Goal: Transaction & Acquisition: Download file/media

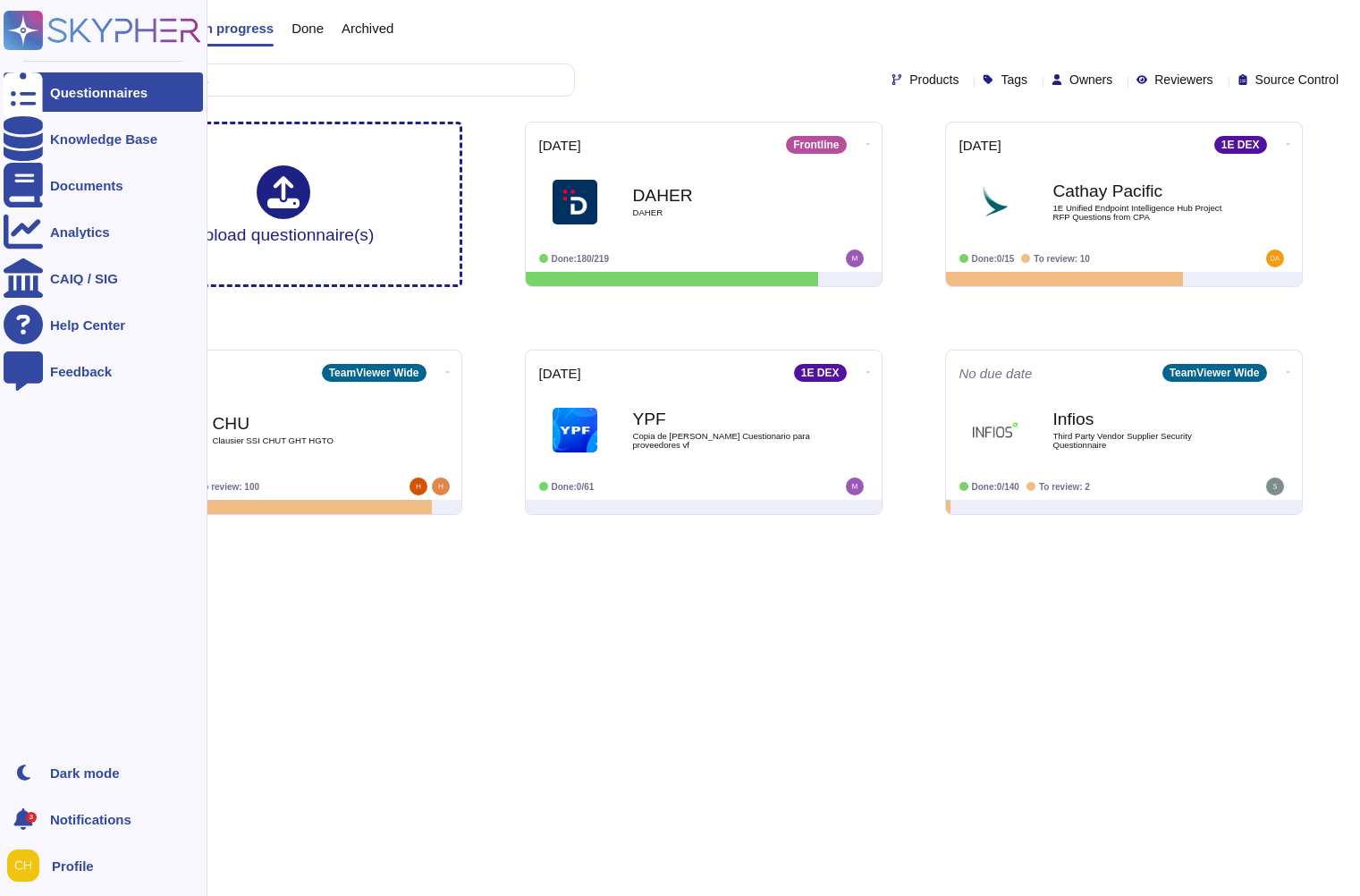
click at [1, 281] on div "Questionnaires Knowledge Base Documents Analytics CAIQ / SIG Help Center Feedba…" at bounding box center [103, 448] width 208 height 896
click at [70, 192] on div "Documents" at bounding box center [103, 185] width 200 height 40
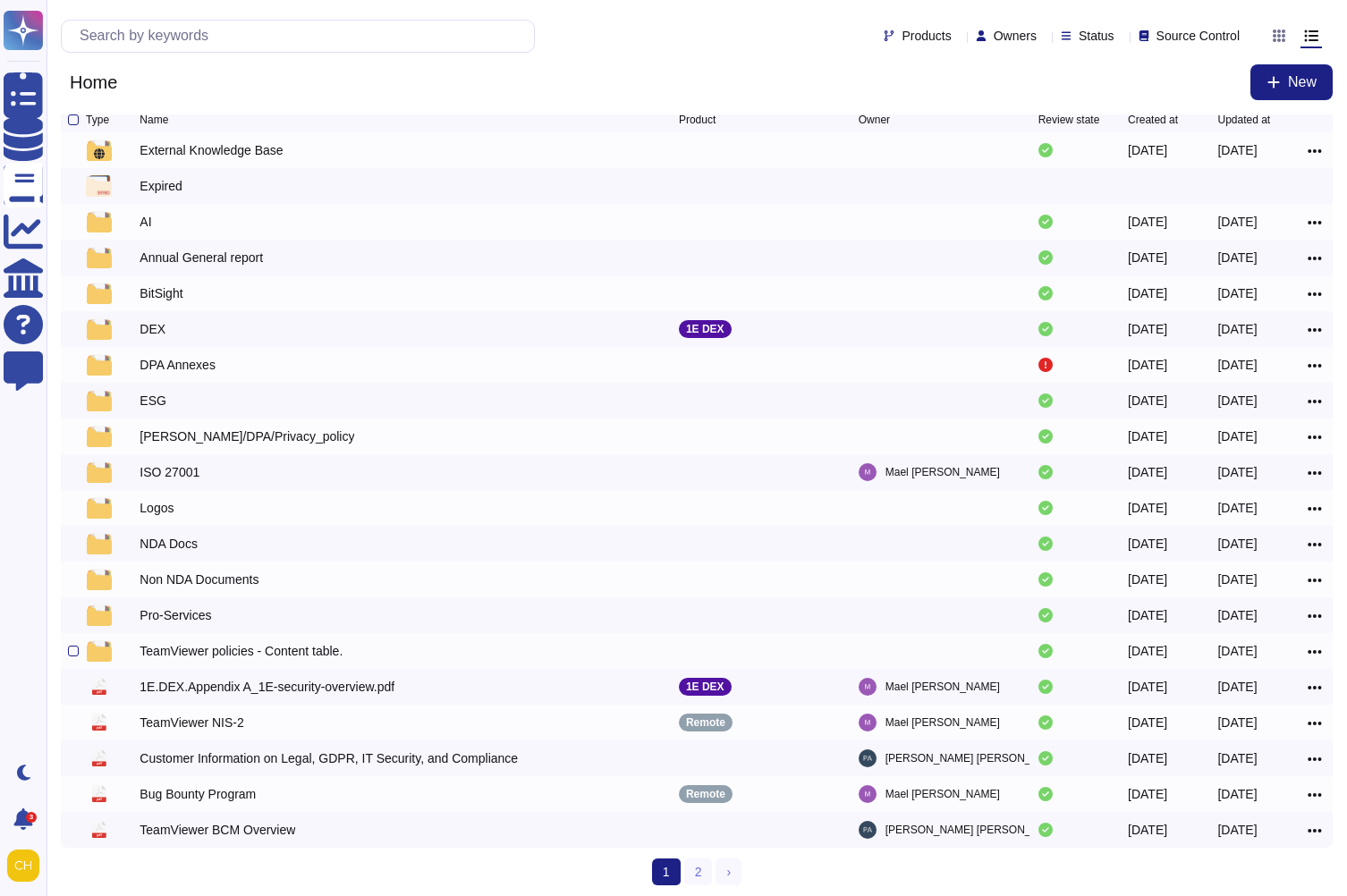
scroll to position [11, 0]
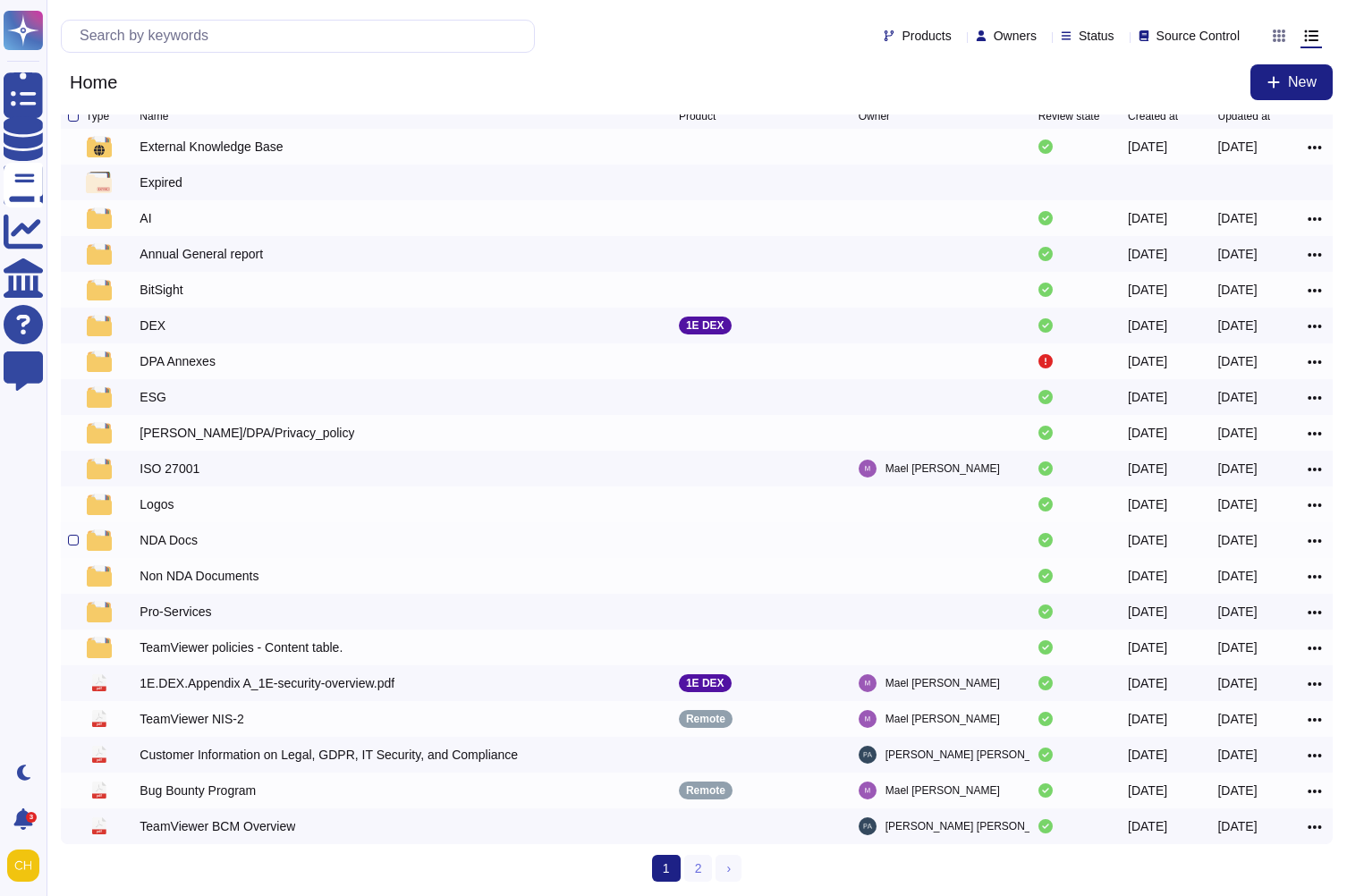
click at [182, 542] on div "NDA Docs" at bounding box center [168, 539] width 58 height 18
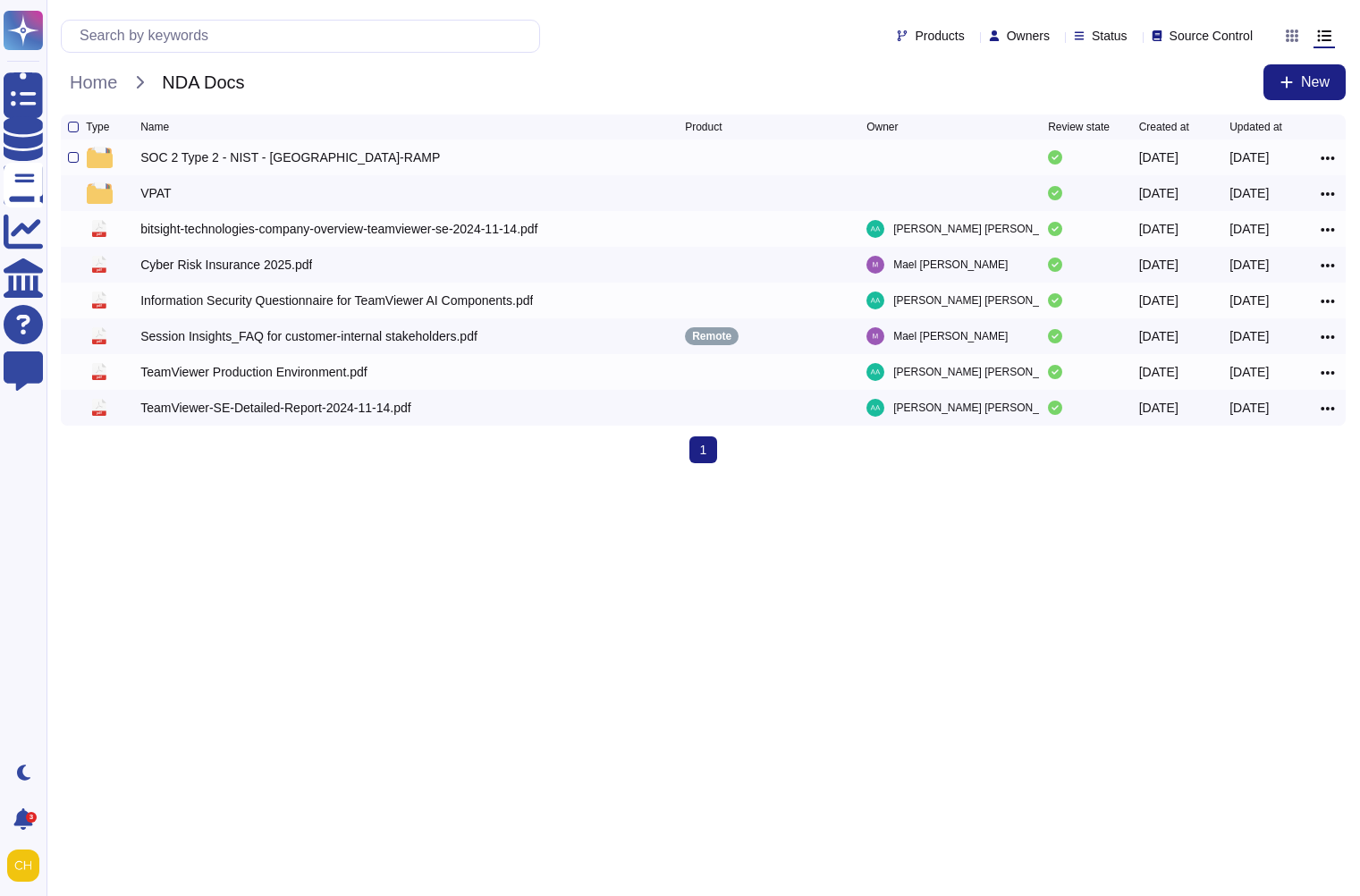
click at [261, 157] on div "SOC 2 Type 2 - NIST - [GEOGRAPHIC_DATA]-RAMP" at bounding box center [290, 157] width 299 height 18
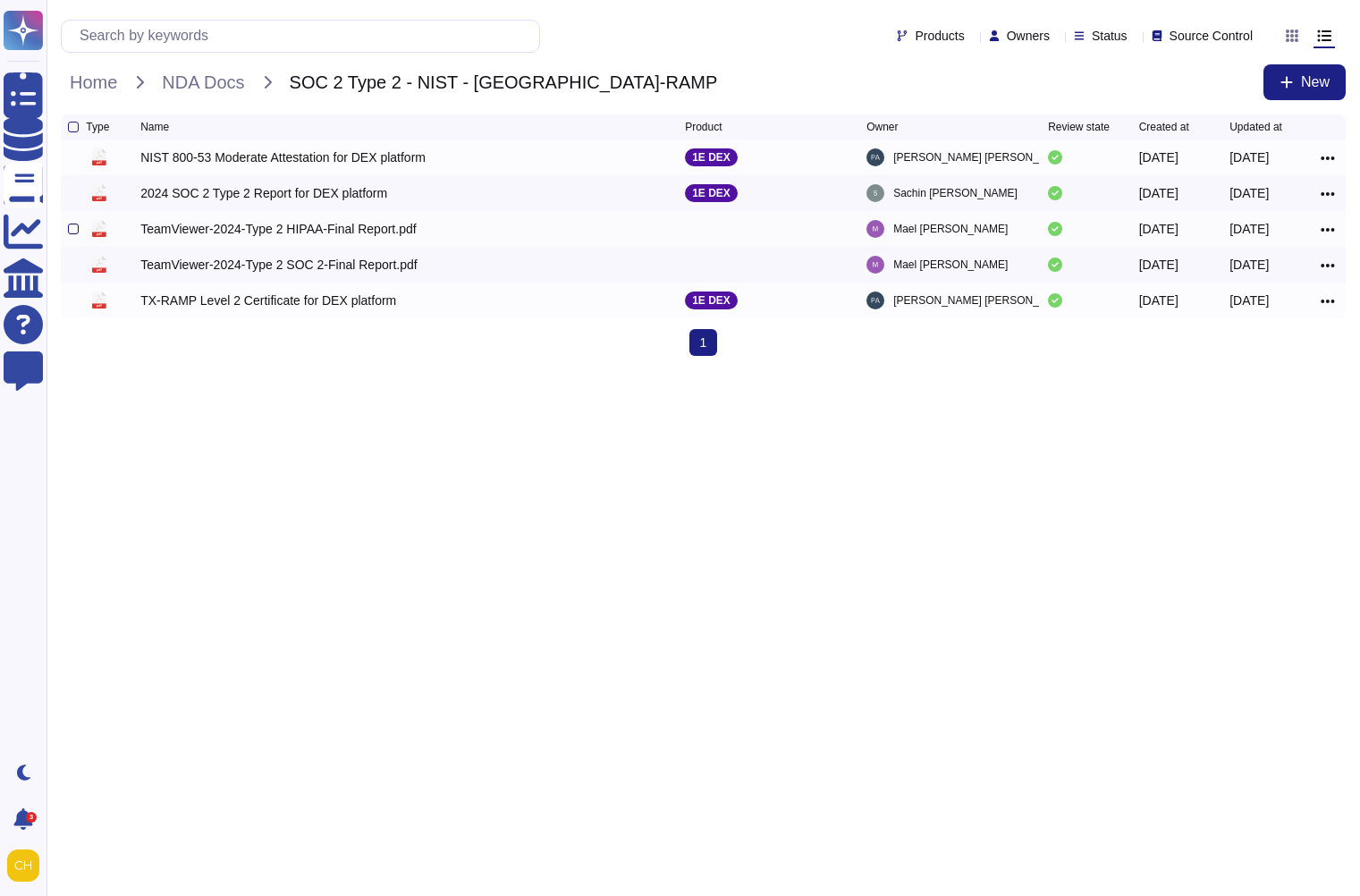
click at [70, 231] on div at bounding box center [74, 229] width 11 height 11
click at [0, 0] on input "checkbox" at bounding box center [0, 0] width 0 height 0
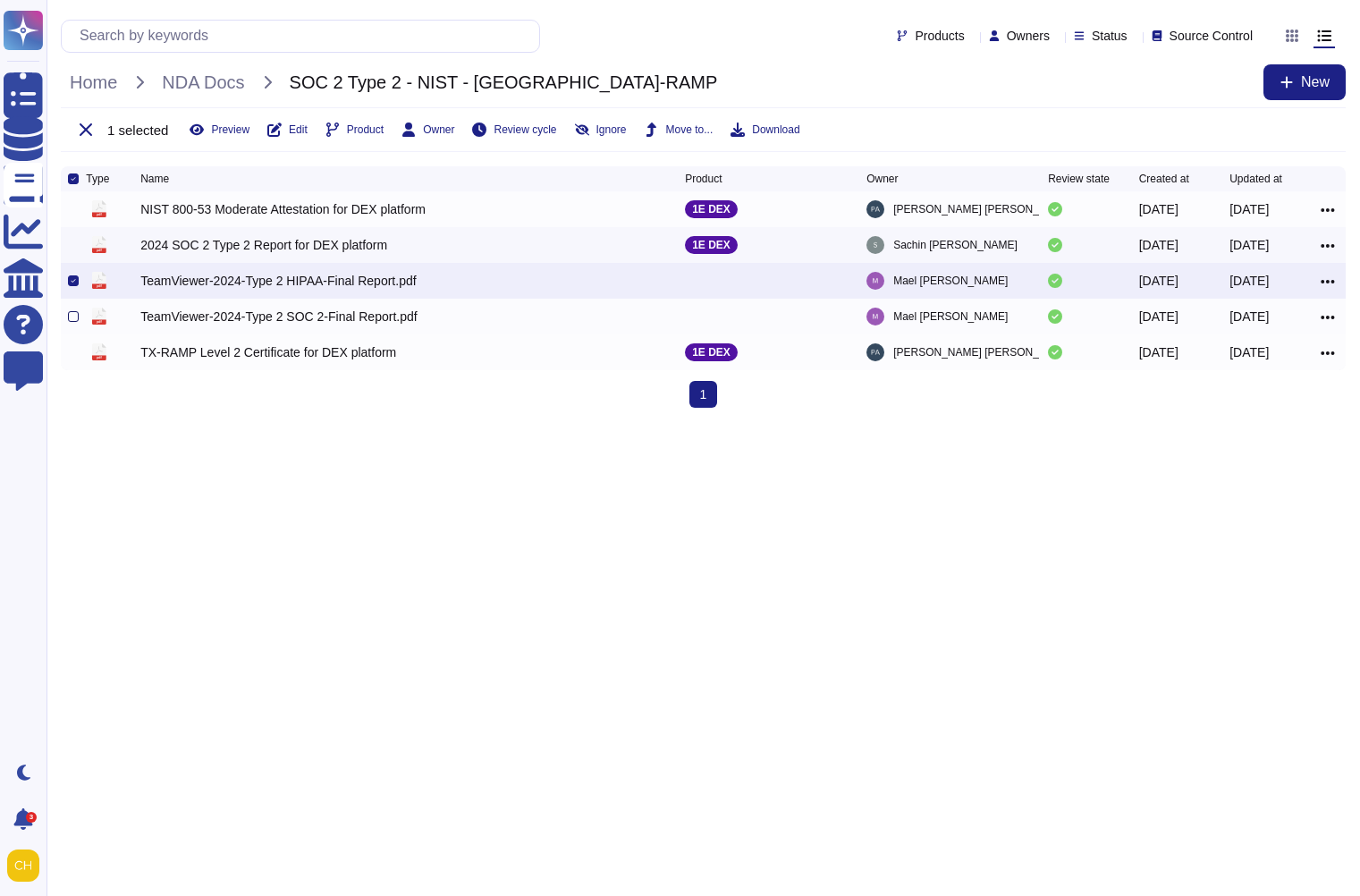
click at [72, 321] on div at bounding box center [74, 317] width 11 height 11
click at [0, 0] on input "checkbox" at bounding box center [0, 0] width 0 height 0
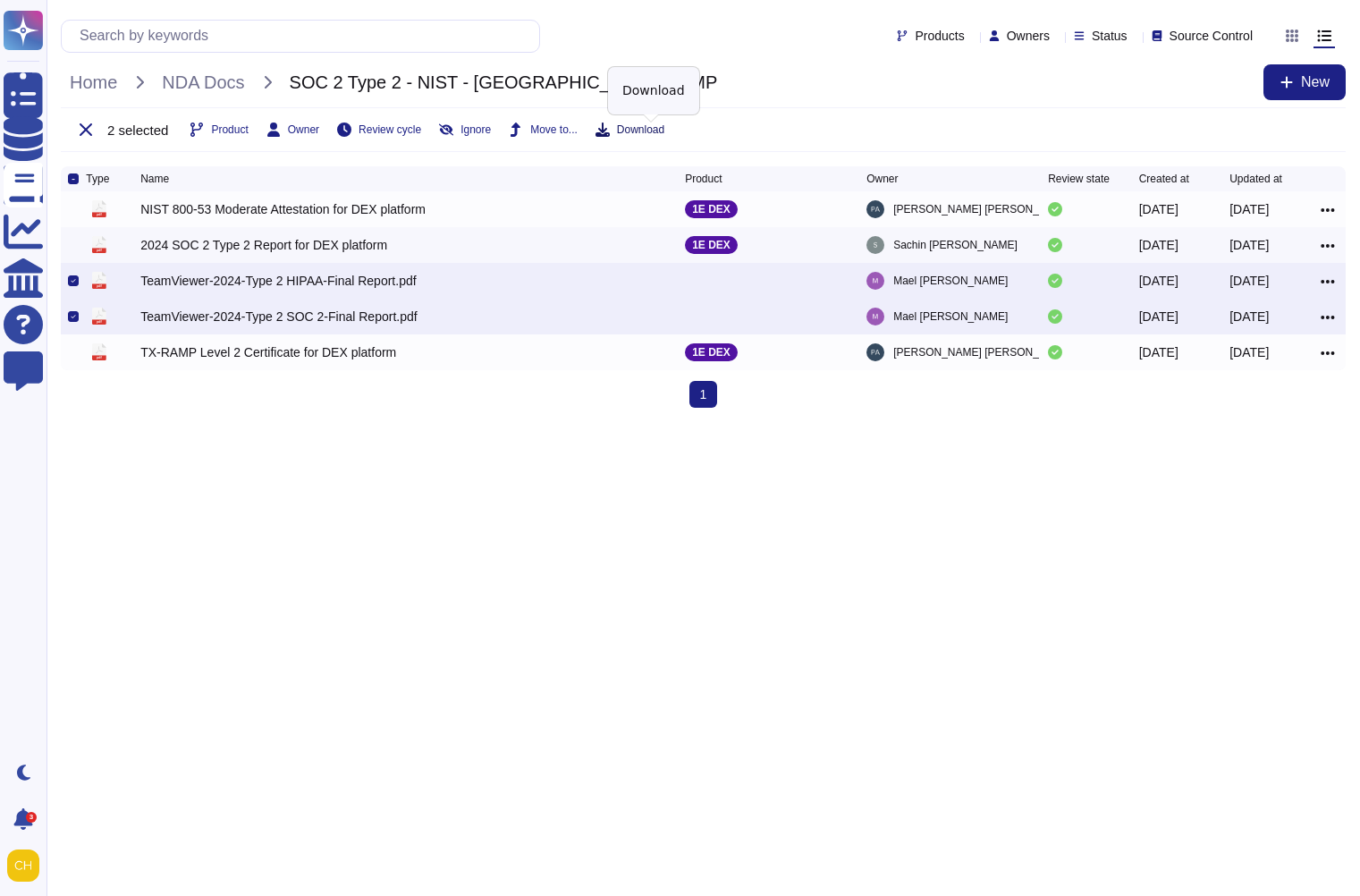
click at [660, 131] on span "Download" at bounding box center [640, 130] width 47 height 11
click at [642, 132] on span "Download" at bounding box center [640, 130] width 47 height 11
click at [610, 128] on icon at bounding box center [602, 129] width 14 height 14
click at [907, 422] on html "Questionnaires Knowledge Base Documents Analytics CAIQ / SIG Help Center Feedba…" at bounding box center [680, 211] width 1360 height 422
